Goal: Task Accomplishment & Management: Manage account settings

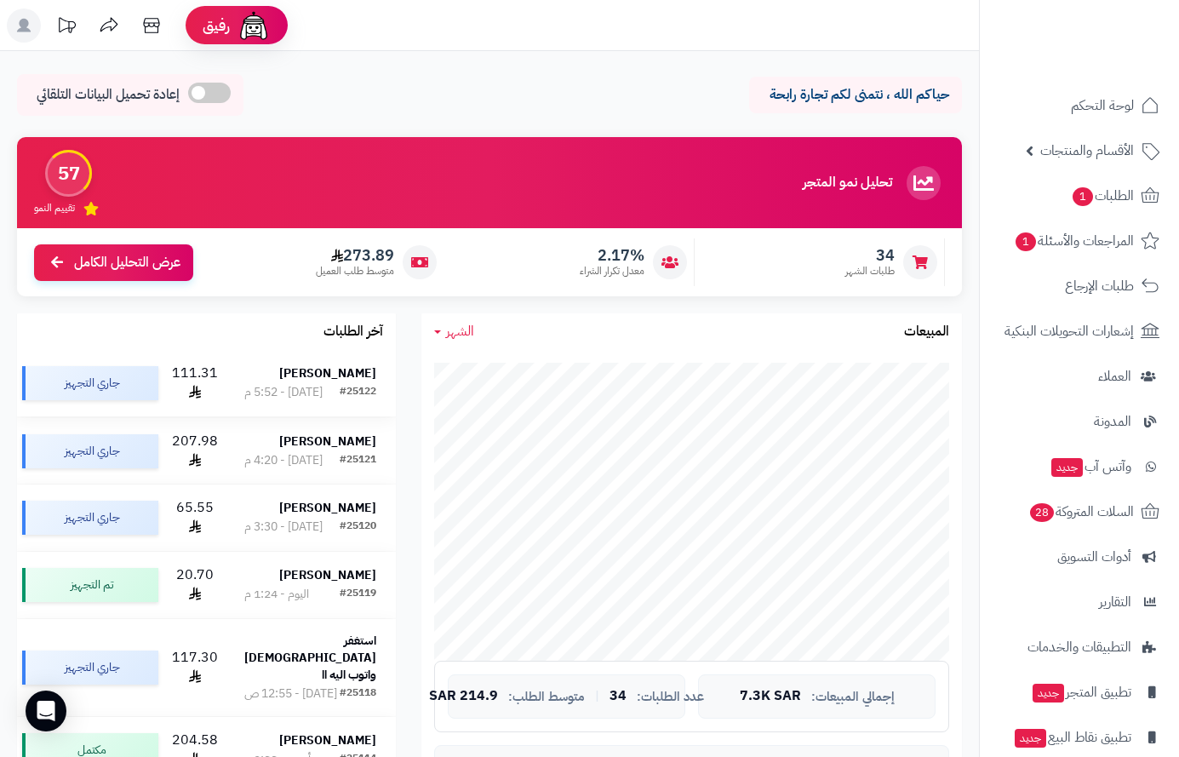
click at [322, 370] on strong "[PERSON_NAME]" at bounding box center [327, 373] width 97 height 18
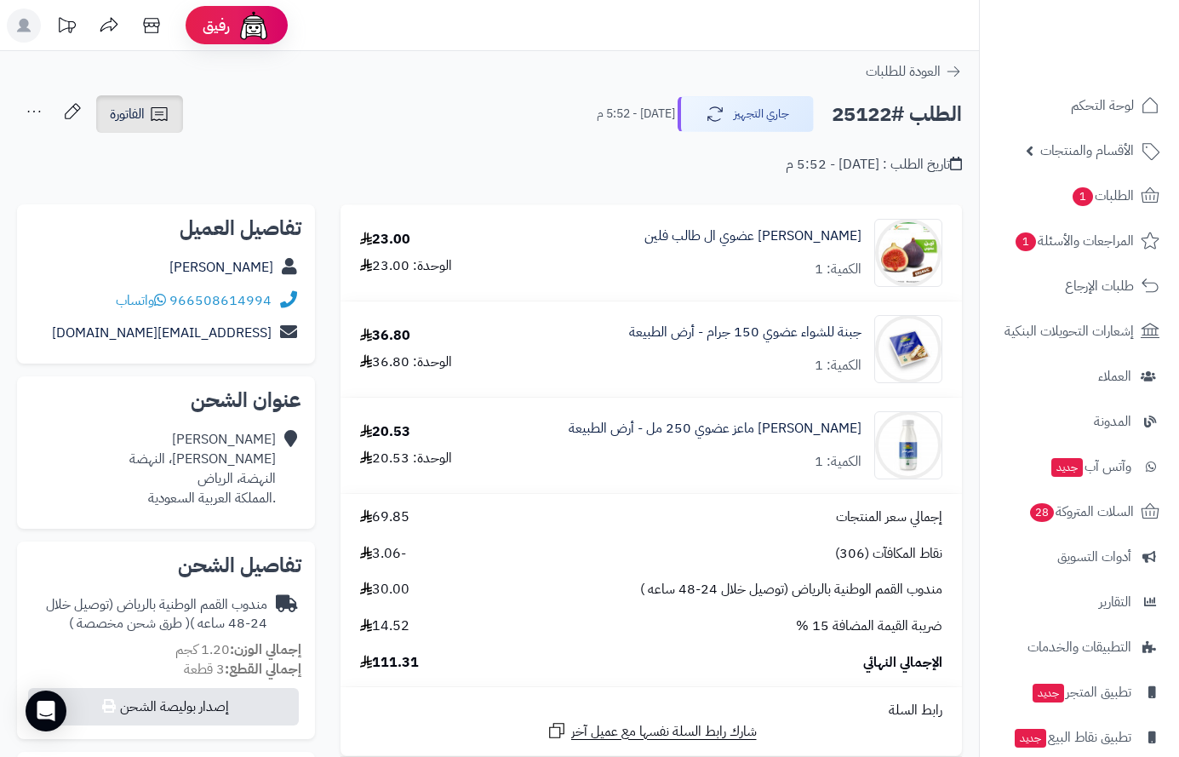
click at [145, 106] on span "الفاتورة" at bounding box center [127, 114] width 35 height 20
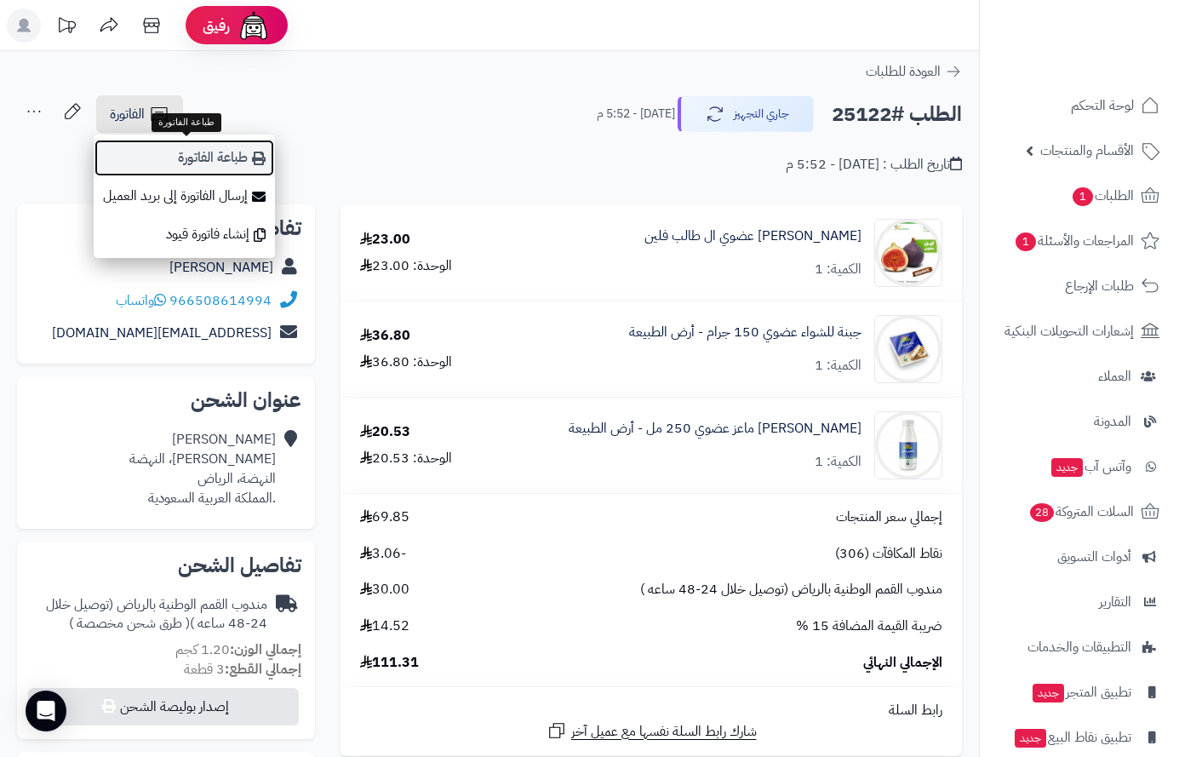
click at [236, 156] on link "طباعة الفاتورة" at bounding box center [184, 158] width 181 height 38
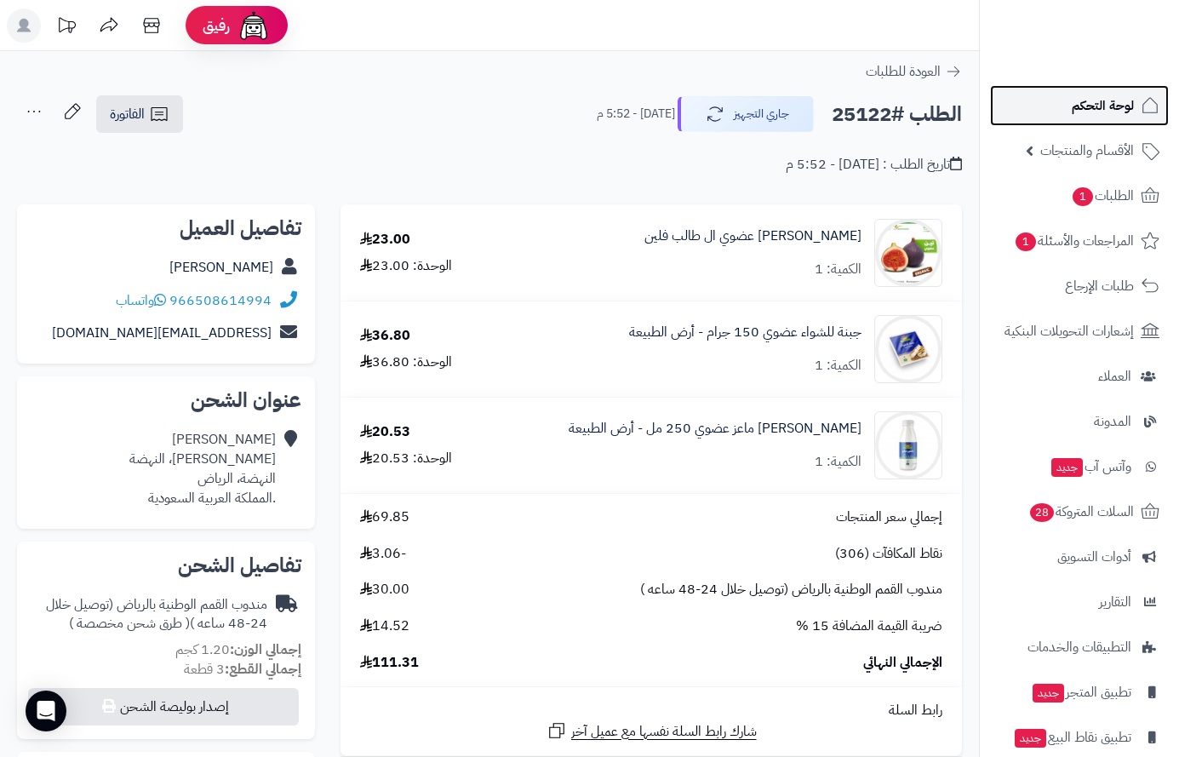
click at [1080, 103] on span "لوحة التحكم" at bounding box center [1103, 106] width 62 height 24
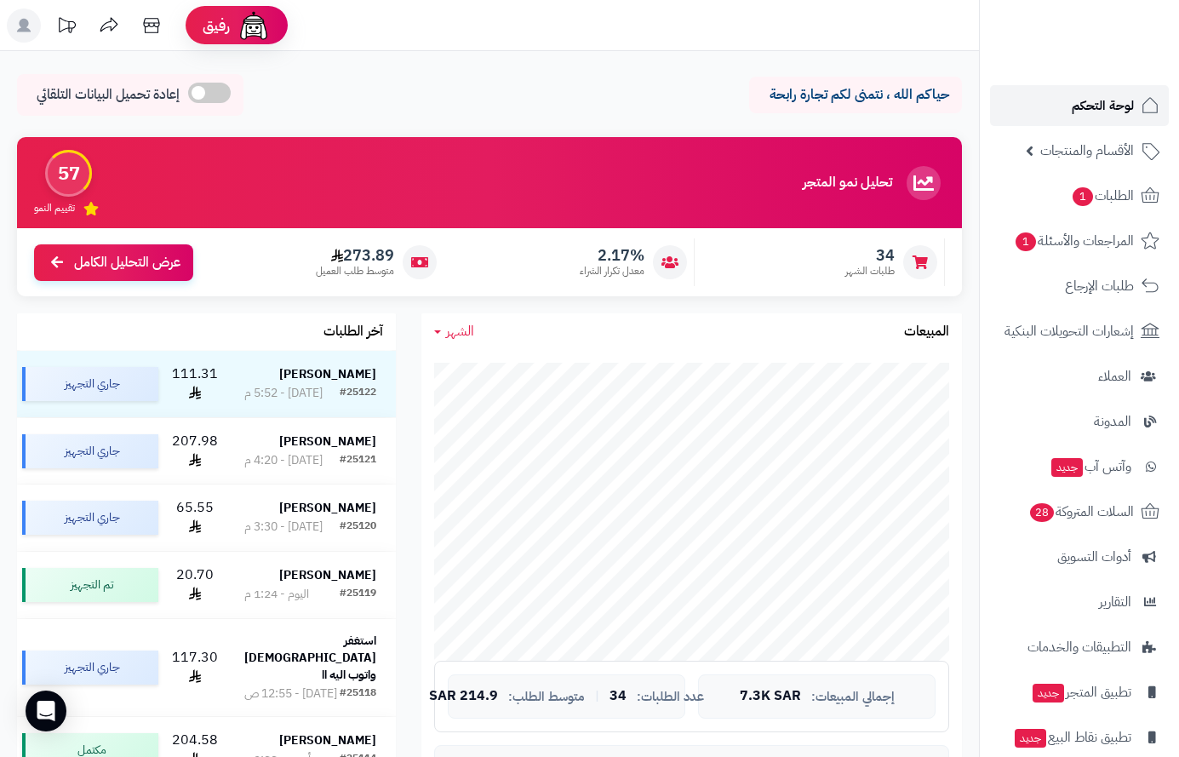
click at [1102, 106] on span "لوحة التحكم" at bounding box center [1103, 106] width 62 height 24
click at [1108, 193] on span "الطلبات 1" at bounding box center [1102, 196] width 63 height 24
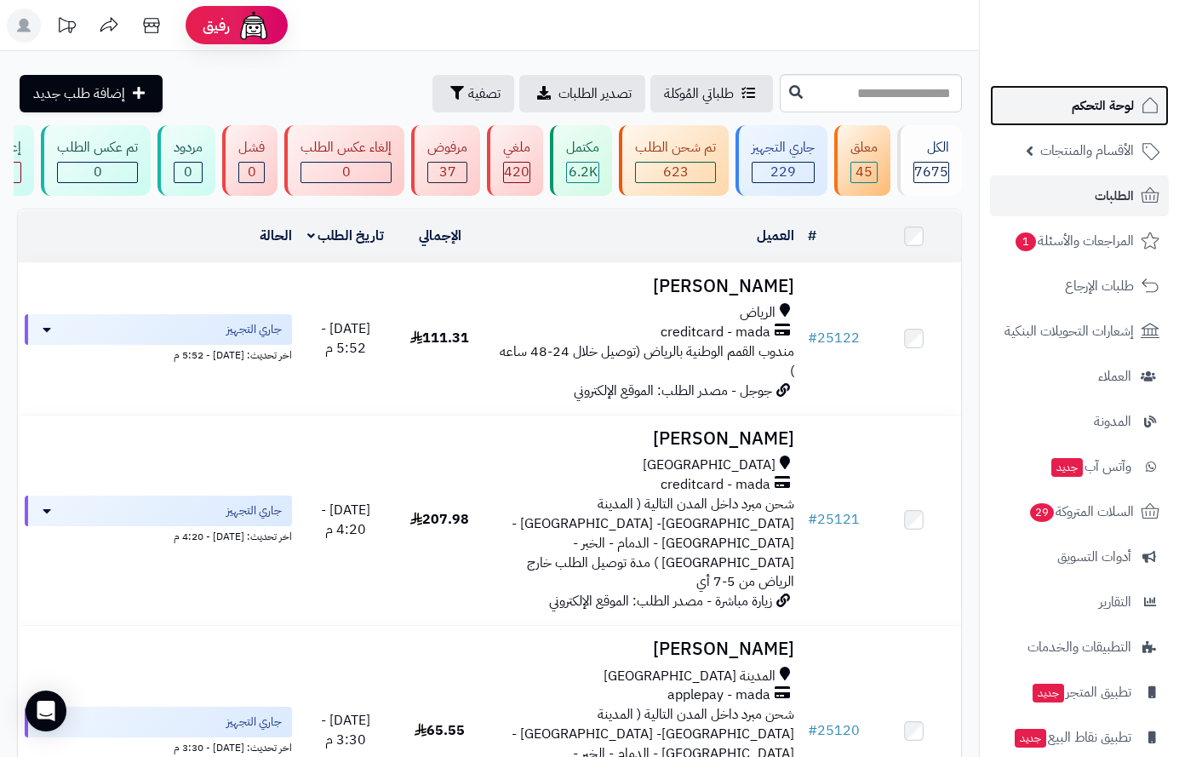
click at [1075, 102] on span "لوحة التحكم" at bounding box center [1103, 106] width 62 height 24
